Goal: Use online tool/utility: Utilize a website feature to perform a specific function

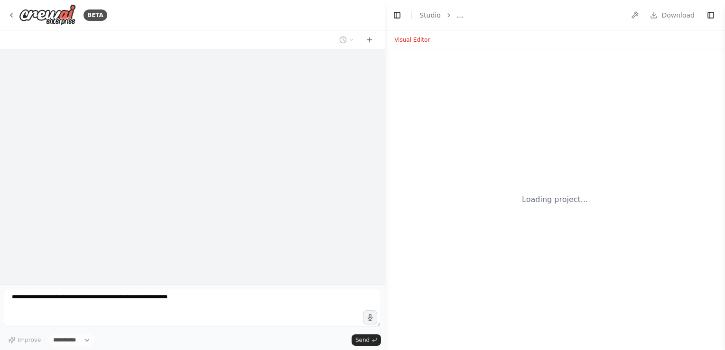
select select "****"
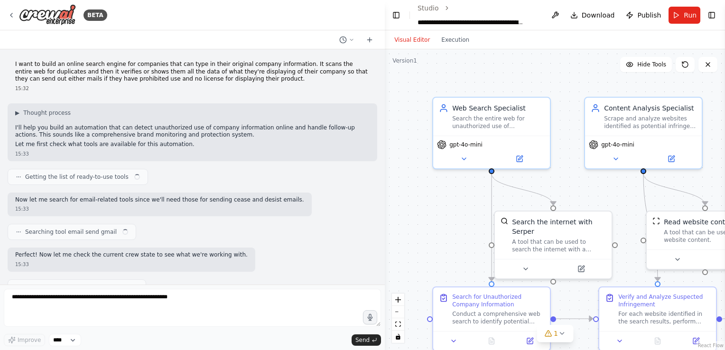
scroll to position [778, 0]
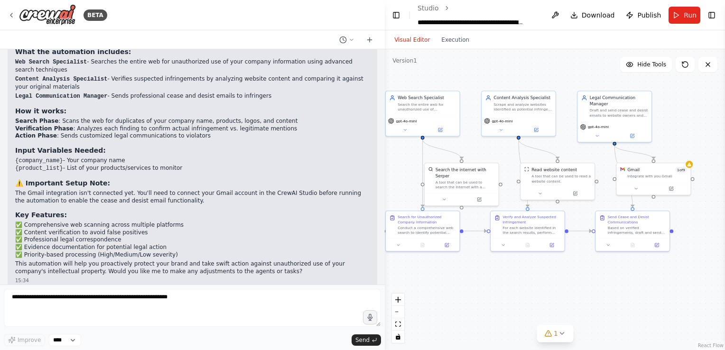
drag, startPoint x: 422, startPoint y: 226, endPoint x: 361, endPoint y: 174, distance: 81.1
click at [361, 174] on div "BETA I want to build an online search engine for companies that can type in the…" at bounding box center [362, 175] width 725 height 350
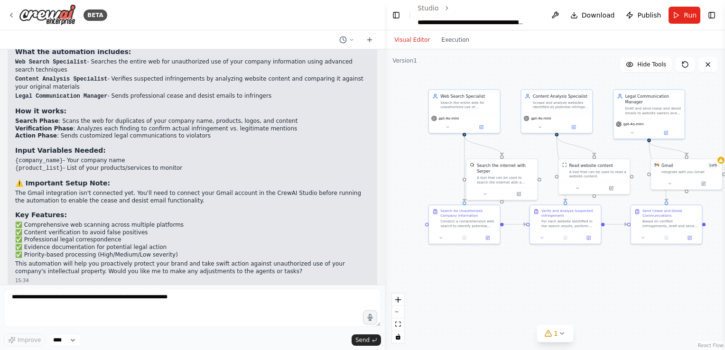
drag, startPoint x: 497, startPoint y: 79, endPoint x: 550, endPoint y: 81, distance: 52.2
click at [550, 81] on div ".deletable-edge-delete-btn { width: 20px; height: 20px; border: 0px solid #ffff…" at bounding box center [555, 199] width 340 height 301
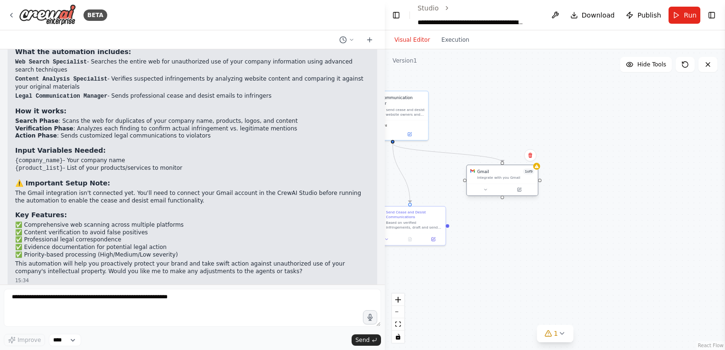
drag, startPoint x: 690, startPoint y: 174, endPoint x: 514, endPoint y: 179, distance: 176.2
click at [514, 179] on div "Gmail 1 of 9 Integrate with you Gmail" at bounding box center [502, 174] width 71 height 19
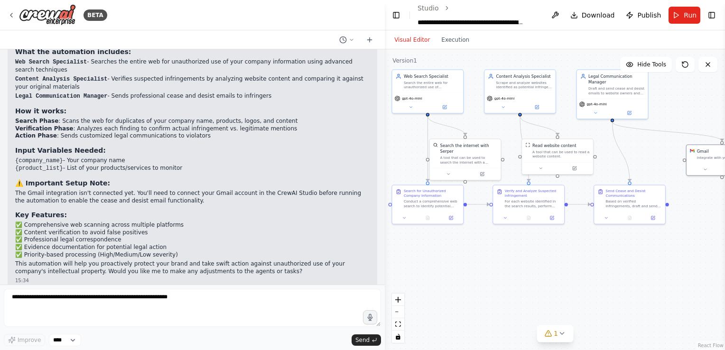
drag, startPoint x: 433, startPoint y: 186, endPoint x: 653, endPoint y: 164, distance: 220.8
click at [653, 164] on div ".deletable-edge-delete-btn { width: 20px; height: 20px; border: 0px solid #ffff…" at bounding box center [555, 199] width 340 height 301
click at [450, 106] on button at bounding box center [445, 105] width 33 height 7
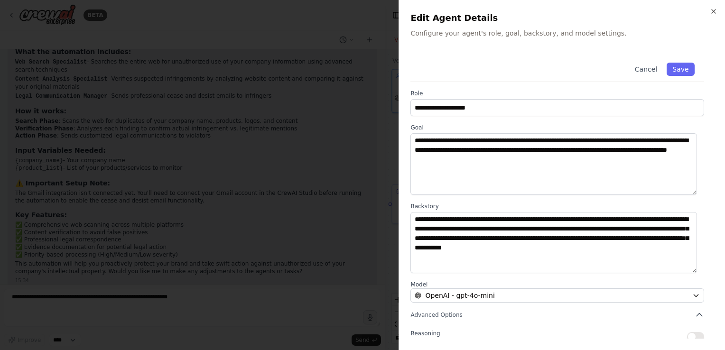
scroll to position [78, 0]
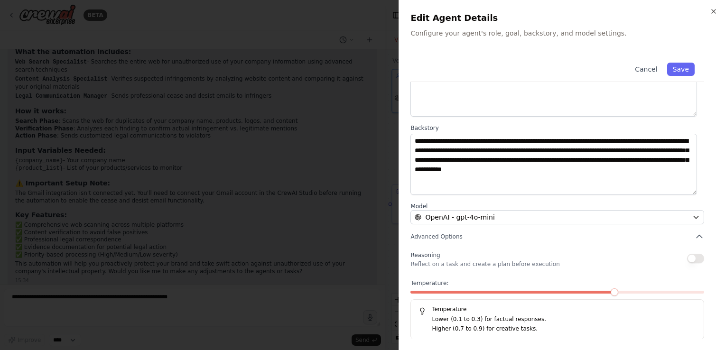
click at [444, 292] on span at bounding box center [513, 292] width 205 height 3
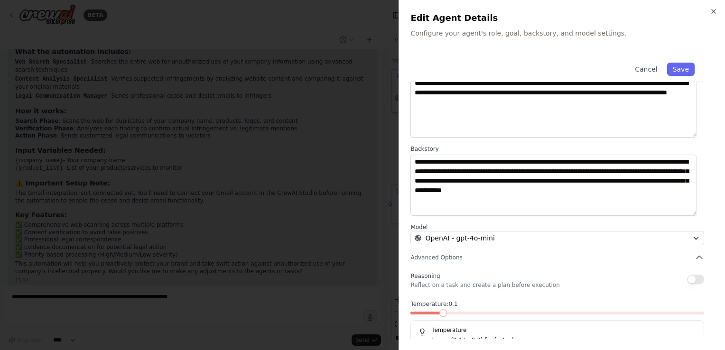
scroll to position [63, 0]
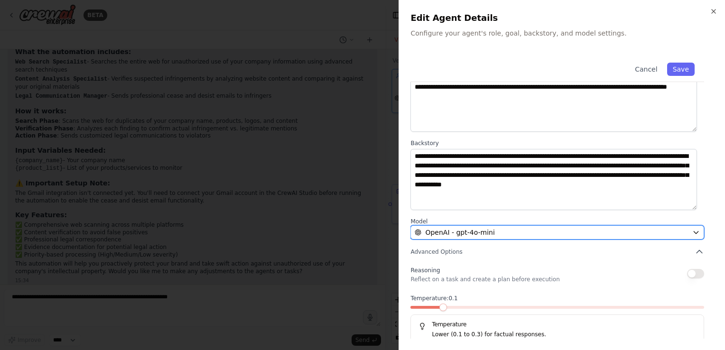
click at [503, 233] on div "OpenAI - gpt-4o-mini" at bounding box center [552, 232] width 274 height 9
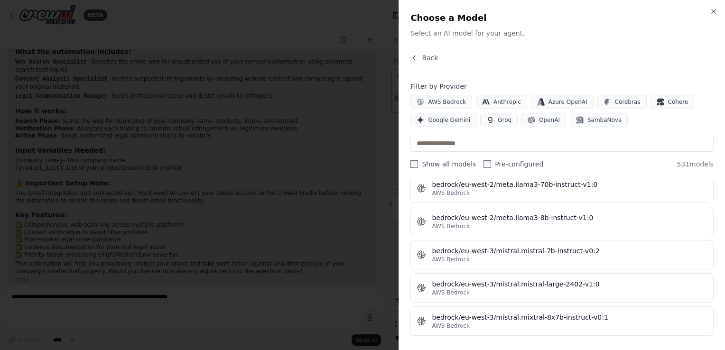
scroll to position [2360, 0]
click at [448, 120] on span "Google Gemini" at bounding box center [449, 120] width 42 height 8
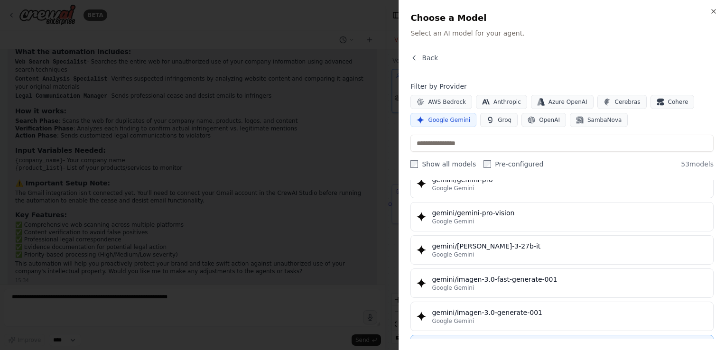
scroll to position [1369, 0]
click at [280, 167] on div at bounding box center [362, 175] width 725 height 350
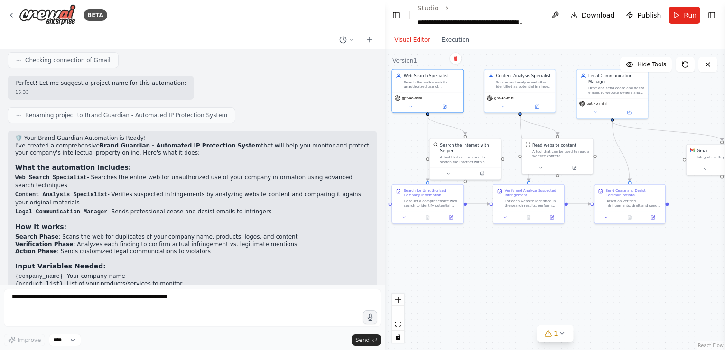
scroll to position [663, 0]
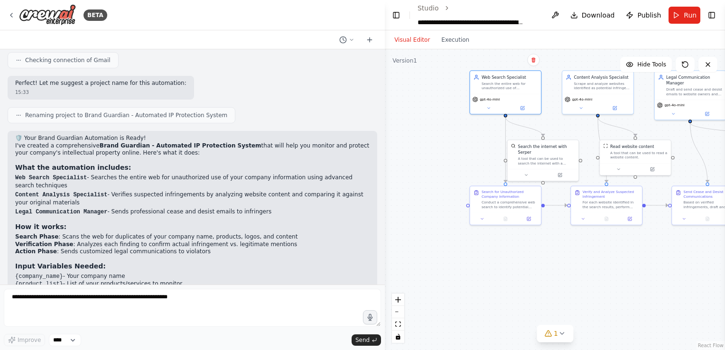
drag, startPoint x: 404, startPoint y: 131, endPoint x: 482, endPoint y: 133, distance: 77.8
click at [482, 133] on div ".deletable-edge-delete-btn { width: 20px; height: 20px; border: 0px solid #ffff…" at bounding box center [555, 199] width 340 height 301
drag, startPoint x: 551, startPoint y: 156, endPoint x: 557, endPoint y: 151, distance: 7.4
click at [557, 155] on div "A tool that can be used to search the internet with a search_query. Supports di…" at bounding box center [549, 159] width 57 height 9
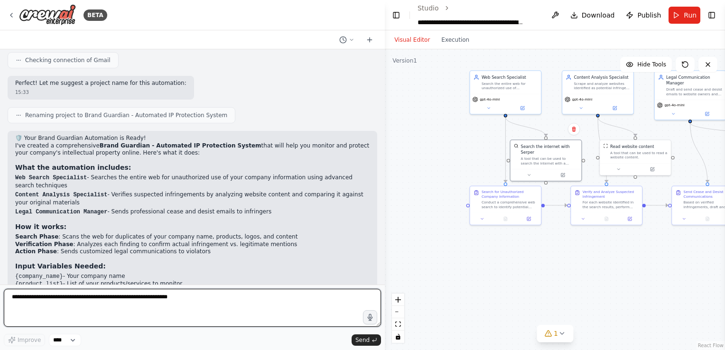
click at [118, 301] on textarea at bounding box center [192, 308] width 377 height 38
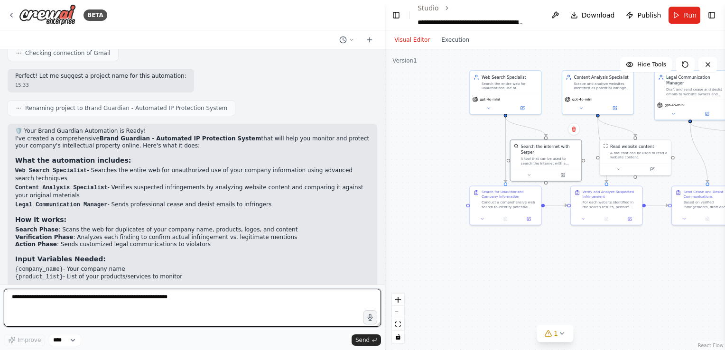
scroll to position [749, 0]
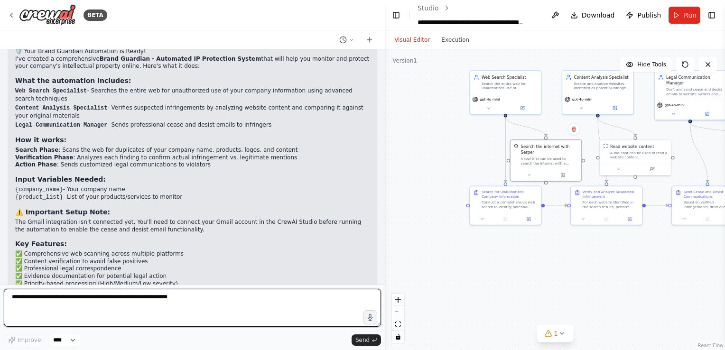
click at [179, 304] on textarea at bounding box center [192, 308] width 377 height 38
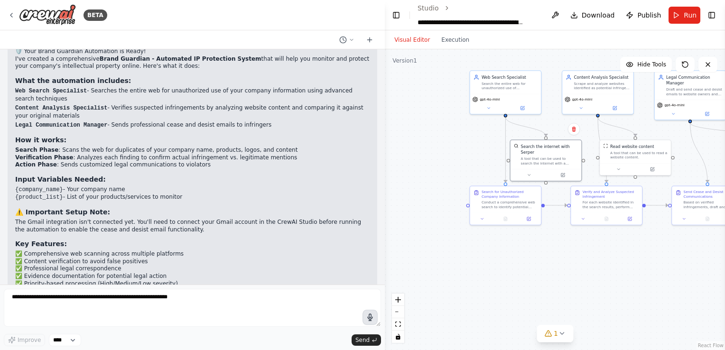
click at [366, 319] on icon "button" at bounding box center [370, 318] width 8 height 8
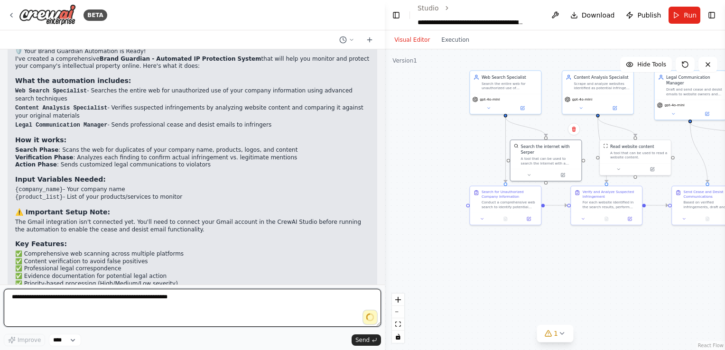
type textarea "**********"
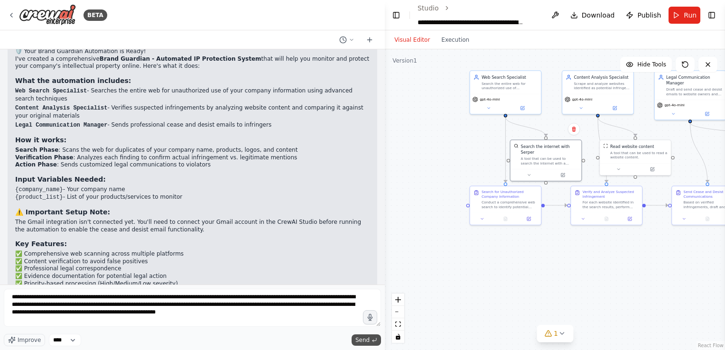
click at [363, 339] on span "Send" at bounding box center [362, 340] width 14 height 8
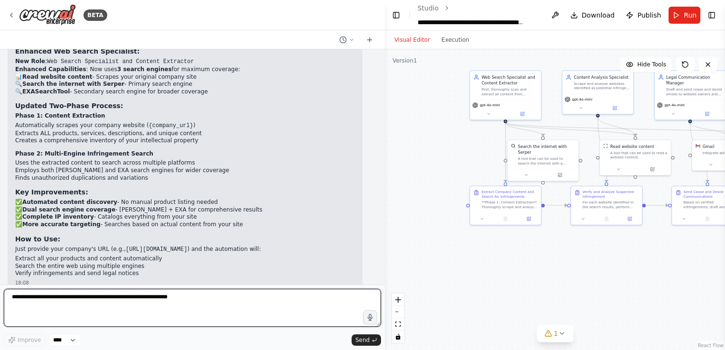
scroll to position [1663, 0]
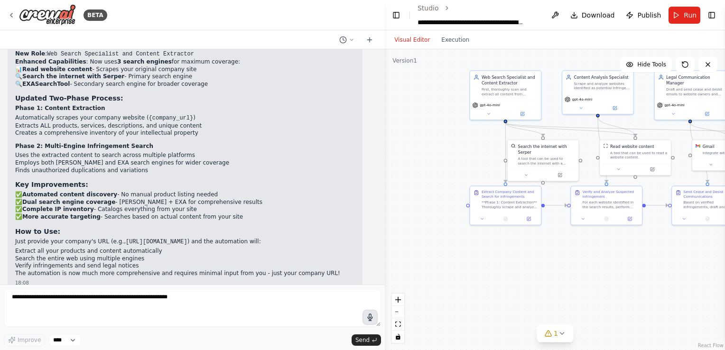
click at [370, 318] on icon "button" at bounding box center [369, 317] width 9 height 9
click at [370, 318] on circle "button" at bounding box center [370, 318] width 2 height 2
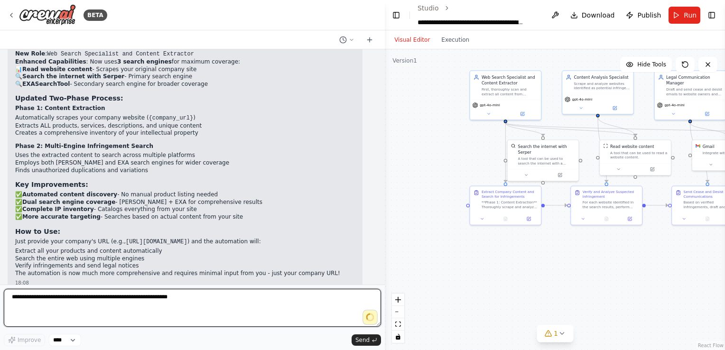
type textarea "**********"
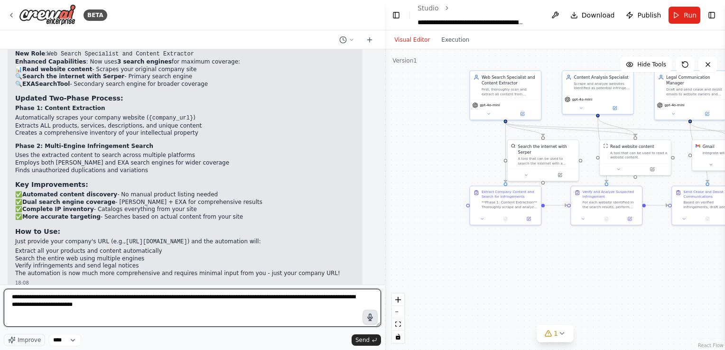
drag, startPoint x: 104, startPoint y: 298, endPoint x: 4, endPoint y: 288, distance: 100.7
click at [4, 288] on form "**********" at bounding box center [192, 317] width 385 height 65
drag, startPoint x: 96, startPoint y: 312, endPoint x: 0, endPoint y: 280, distance: 101.3
click at [0, 280] on html "BETA I want to build an online search engine for companies that can type in the…" at bounding box center [362, 175] width 725 height 350
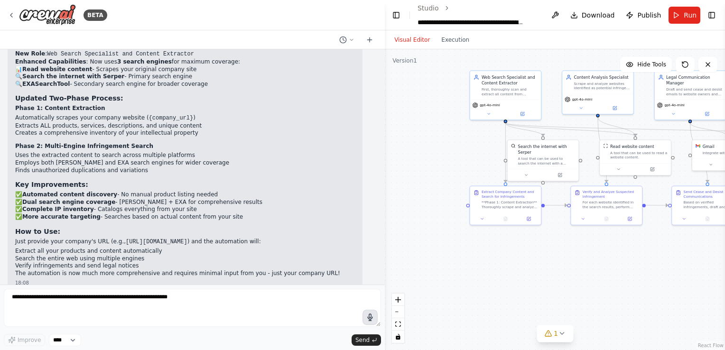
click at [374, 318] on button "button" at bounding box center [370, 317] width 15 height 15
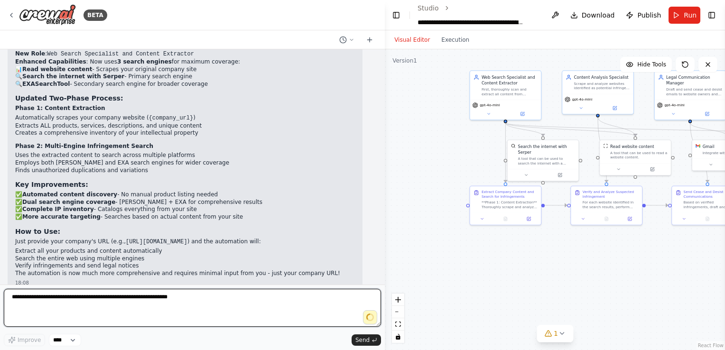
type textarea "**********"
drag, startPoint x: 80, startPoint y: 296, endPoint x: -2, endPoint y: 287, distance: 82.5
click at [0, 287] on html "BETA I want to build an online search engine for companies that can type in the…" at bounding box center [362, 175] width 725 height 350
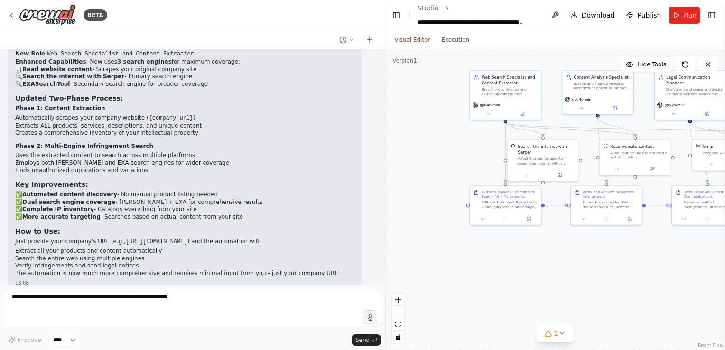
click at [372, 314] on icon "button" at bounding box center [370, 317] width 9 height 9
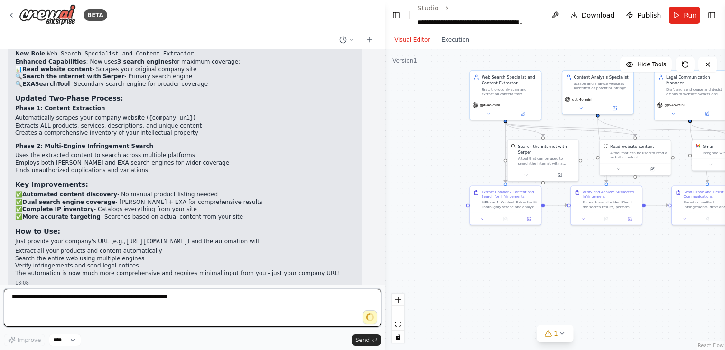
type textarea "**********"
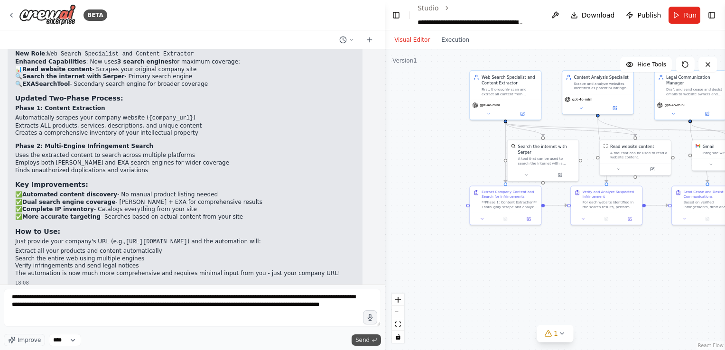
click at [364, 339] on span "Send" at bounding box center [362, 340] width 14 height 8
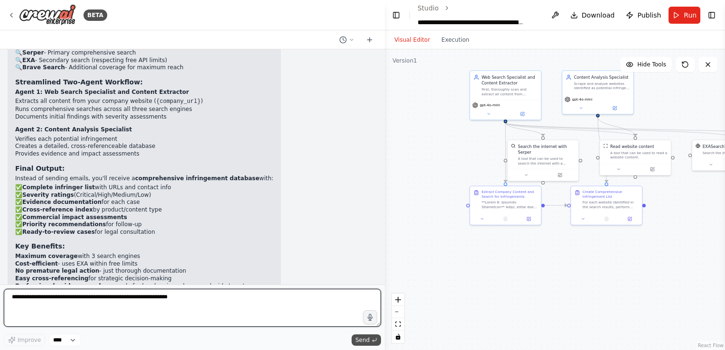
scroll to position [2451, 0]
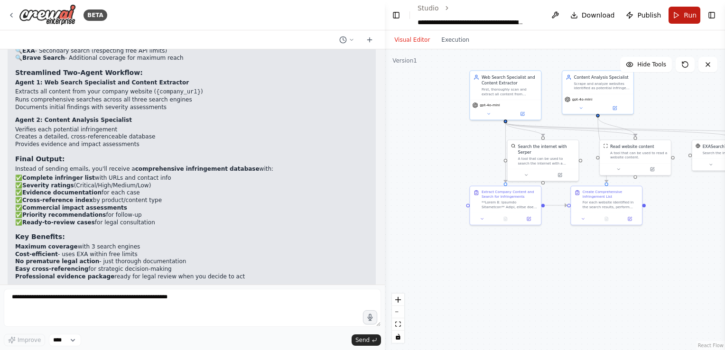
click at [682, 12] on button "Run" at bounding box center [685, 15] width 32 height 17
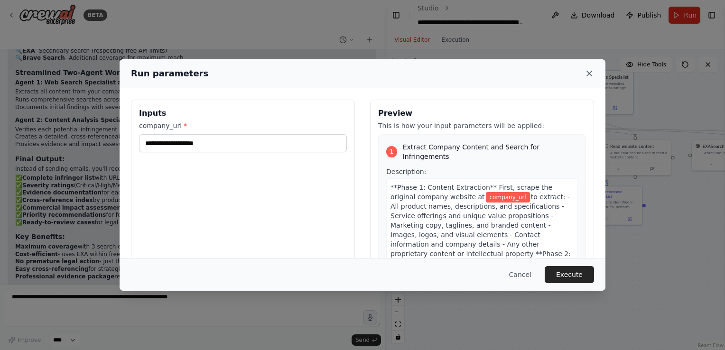
click at [587, 75] on icon at bounding box center [589, 73] width 9 height 9
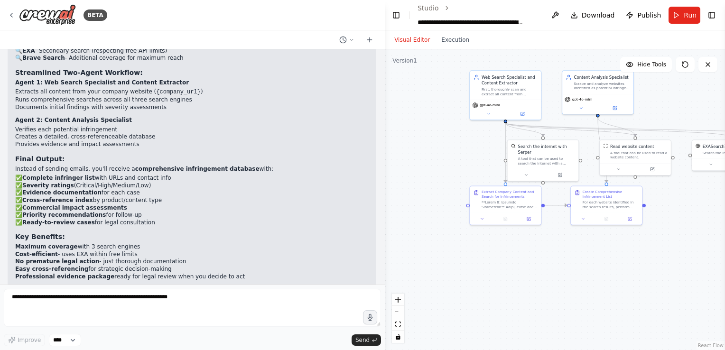
scroll to position [2447, 0]
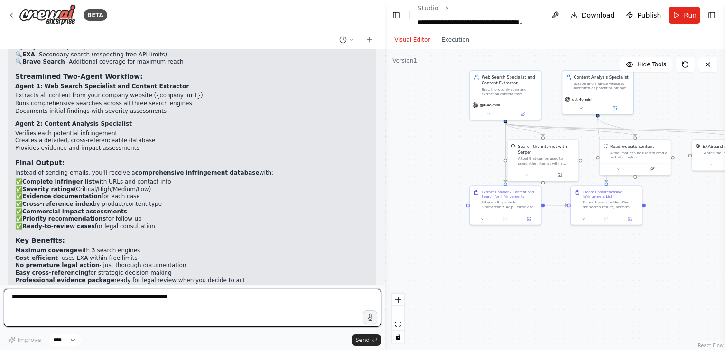
click at [118, 304] on textarea at bounding box center [192, 308] width 377 height 38
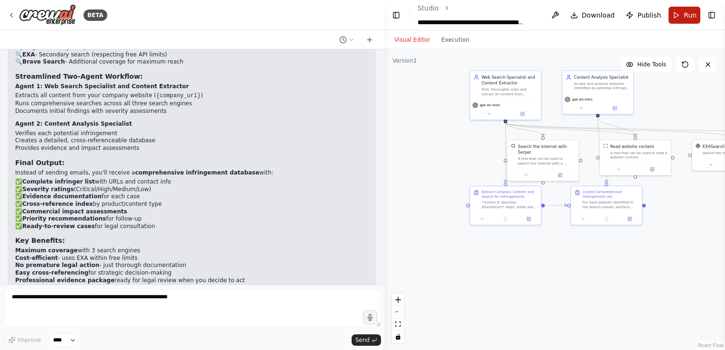
click at [688, 16] on span "Run" at bounding box center [690, 14] width 13 height 9
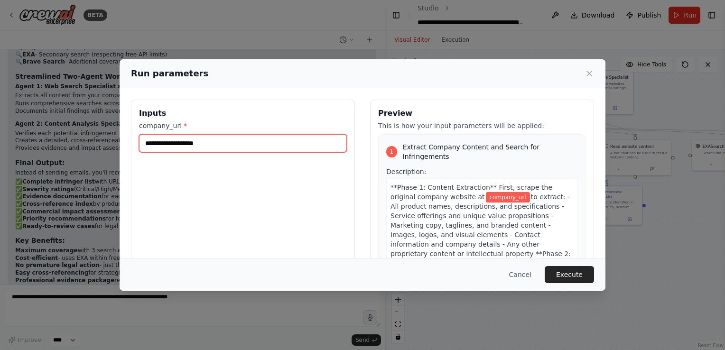
click at [161, 147] on input "company_url *" at bounding box center [243, 143] width 208 height 18
paste input "**********"
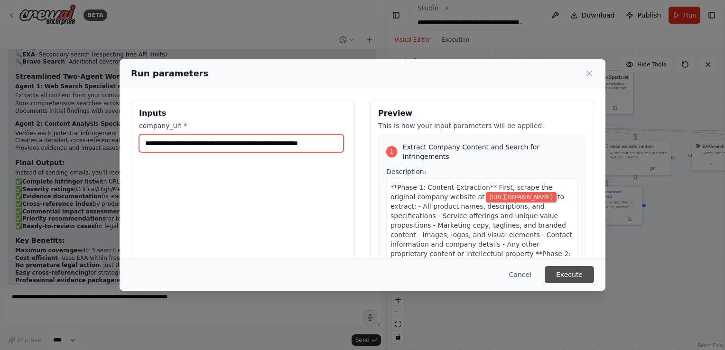
type input "**********"
click at [561, 274] on button "Execute" at bounding box center [569, 274] width 49 height 17
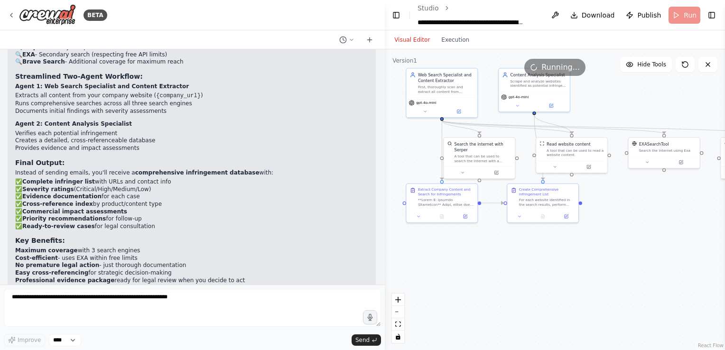
drag, startPoint x: 548, startPoint y: 280, endPoint x: 484, endPoint y: 277, distance: 63.7
click at [484, 277] on div ".deletable-edge-delete-btn { width: 20px; height: 20px; border: 0px solid #ffff…" at bounding box center [555, 199] width 340 height 301
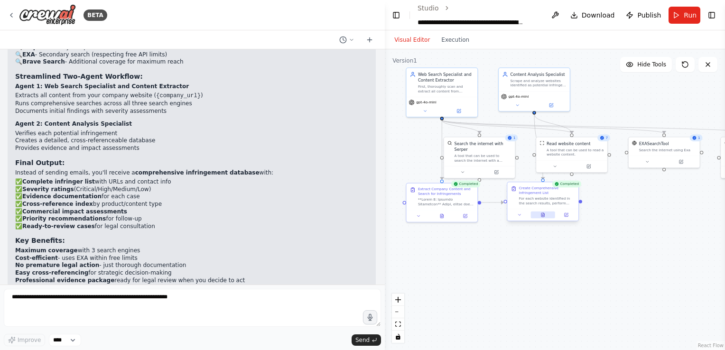
click at [543, 218] on button at bounding box center [543, 215] width 24 height 7
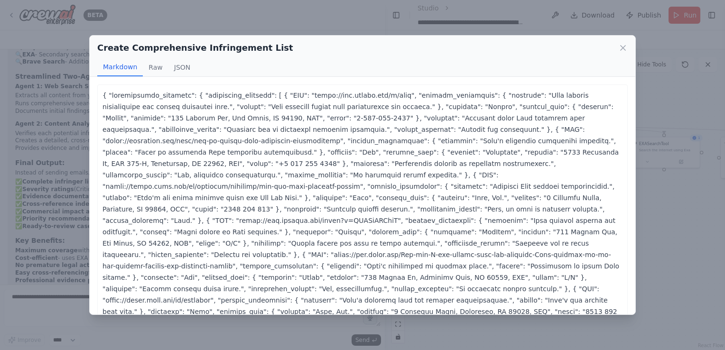
scroll to position [26, 0]
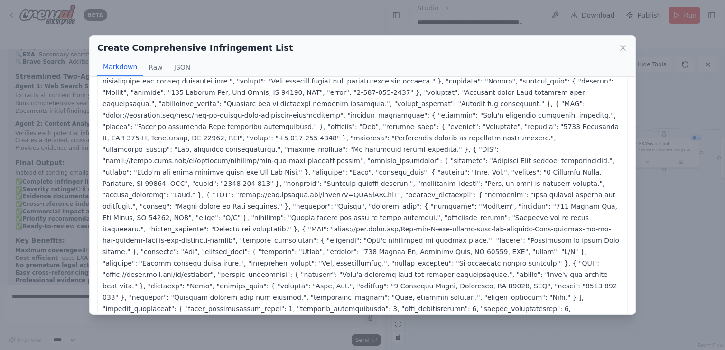
click at [655, 221] on div "Create Comprehensive Infringement List Markdown Raw JSON ... Show more { "infri…" at bounding box center [362, 175] width 725 height 350
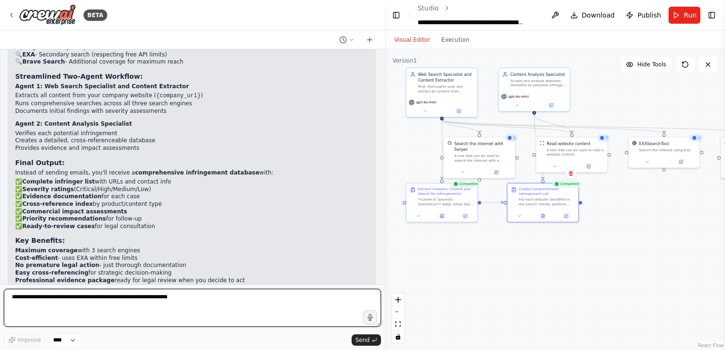
click at [283, 297] on textarea at bounding box center [192, 308] width 377 height 38
type textarea "**********"
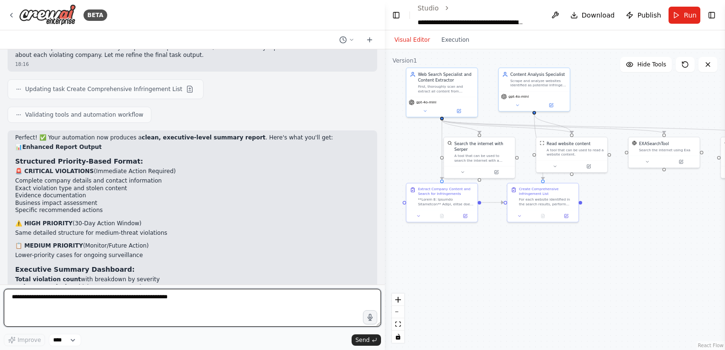
scroll to position [2936, 0]
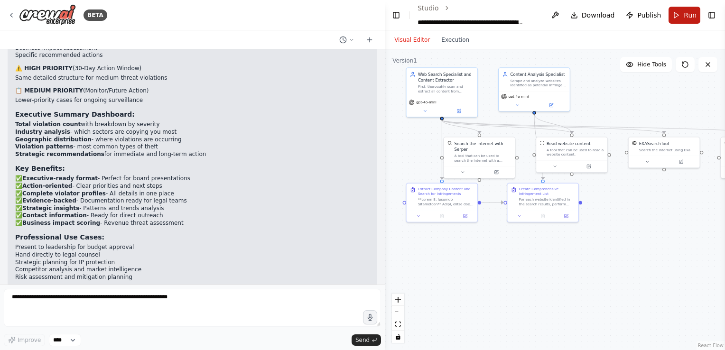
click at [686, 14] on span "Run" at bounding box center [690, 14] width 13 height 9
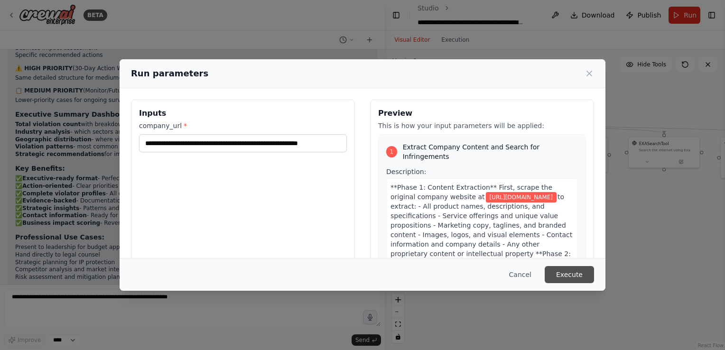
click at [577, 272] on button "Execute" at bounding box center [569, 274] width 49 height 17
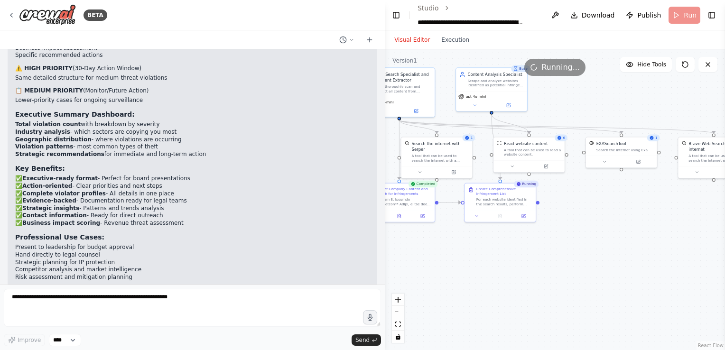
drag, startPoint x: 584, startPoint y: 245, endPoint x: 542, endPoint y: 245, distance: 42.7
click at [542, 245] on div ".deletable-edge-delete-btn { width: 20px; height: 20px; border: 0px solid #ffff…" at bounding box center [555, 199] width 340 height 301
click at [400, 310] on button "zoom out" at bounding box center [398, 312] width 12 height 12
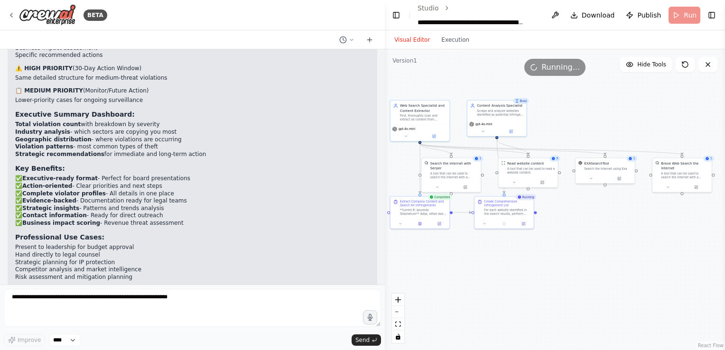
drag, startPoint x: 561, startPoint y: 280, endPoint x: 556, endPoint y: 290, distance: 11.3
click at [556, 290] on div ".deletable-edge-delete-btn { width: 20px; height: 20px; border: 0px solid #ffff…" at bounding box center [555, 199] width 340 height 301
click at [504, 225] on div at bounding box center [504, 222] width 59 height 10
click at [504, 221] on icon at bounding box center [504, 221] width 1 height 1
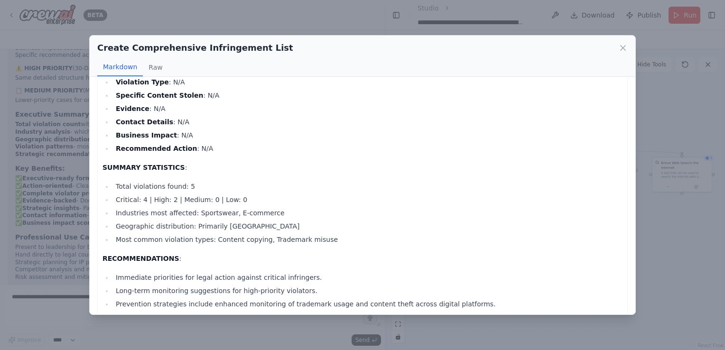
scroll to position [895, 0]
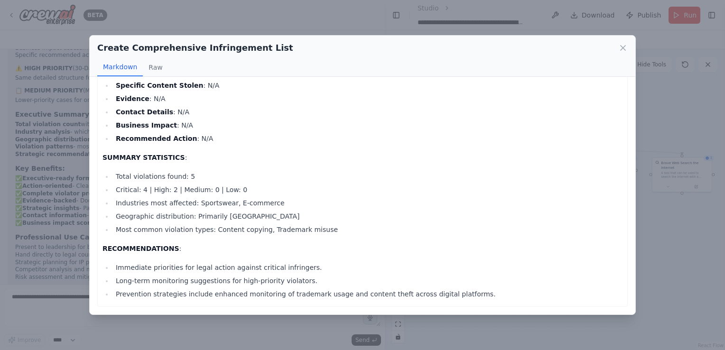
click at [311, 19] on div "Create Comprehensive Infringement List Markdown Raw EXECUTIVE INFRINGEMENT SUMM…" at bounding box center [362, 175] width 725 height 350
